Goal: Find specific page/section: Find specific page/section

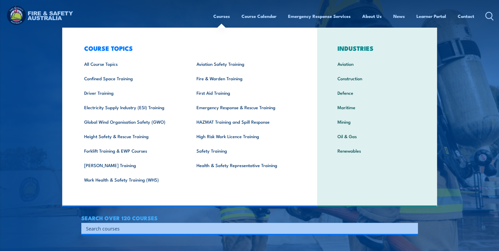
click at [226, 17] on link "Courses" at bounding box center [221, 16] width 17 height 14
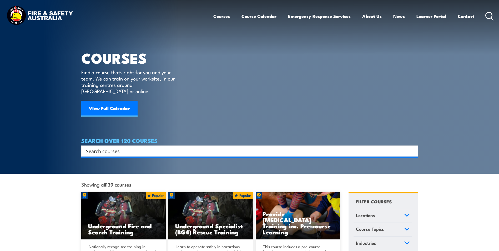
click at [489, 17] on icon at bounding box center [489, 16] width 8 height 9
click at [441, 16] on link "Learner Portal" at bounding box center [431, 16] width 30 height 14
